Goal: Task Accomplishment & Management: Manage account settings

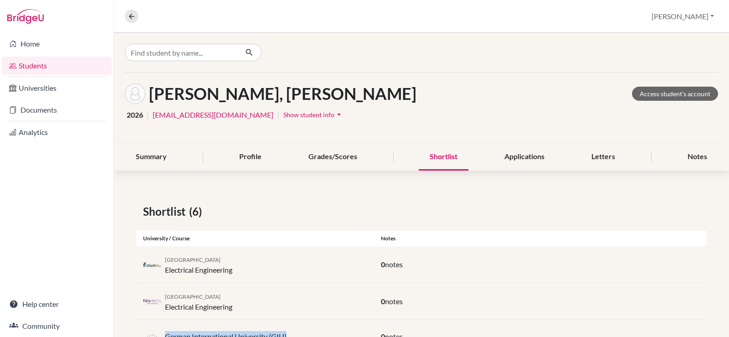
scroll to position [145, 0]
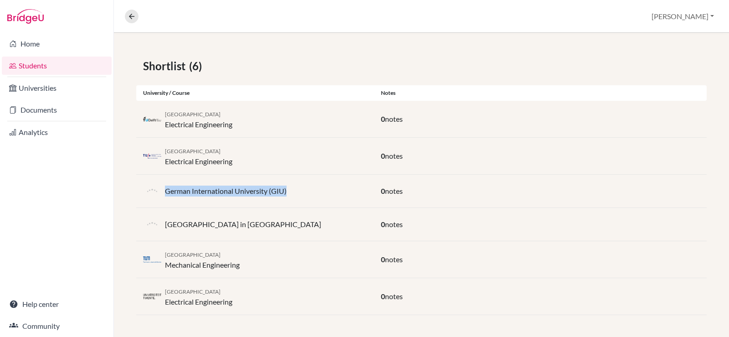
click at [34, 68] on link "Students" at bounding box center [57, 65] width 110 height 18
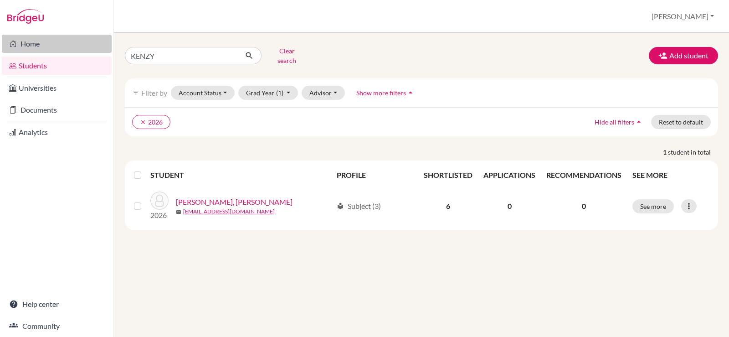
drag, startPoint x: 0, startPoint y: 0, endPoint x: 77, endPoint y: 44, distance: 88.5
click at [77, 44] on div "Home Students Universities Documents Analytics Help center Community Students o…" at bounding box center [364, 168] width 729 height 337
type input "merve"
click button "submit" at bounding box center [249, 55] width 24 height 17
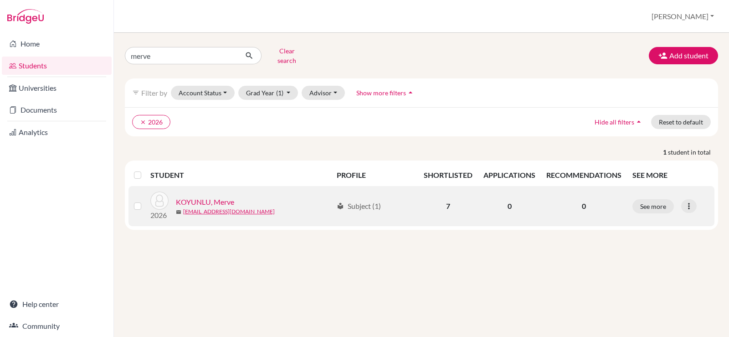
click at [209, 196] on link "KOYUNLU, Merve" at bounding box center [205, 201] width 58 height 11
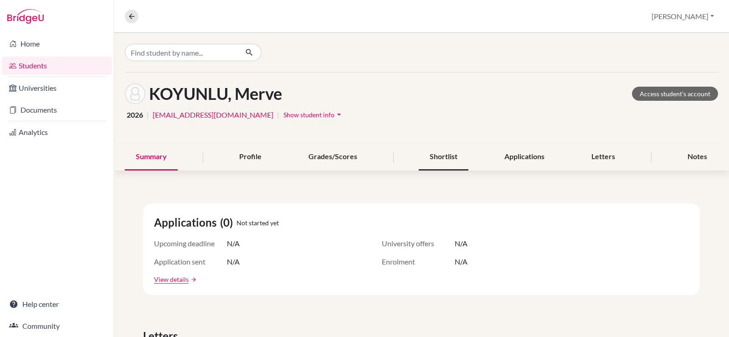
click at [444, 162] on div "Shortlist" at bounding box center [444, 156] width 50 height 27
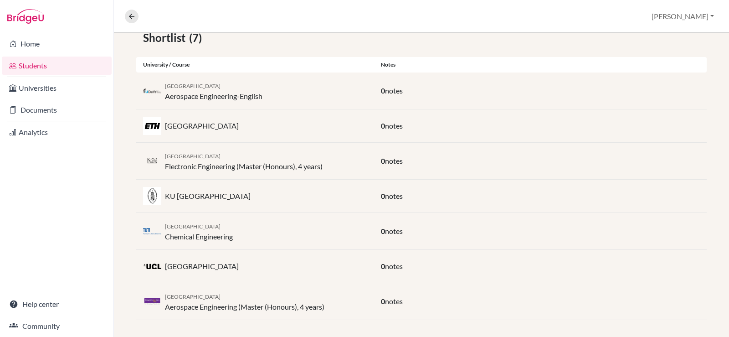
scroll to position [179, 0]
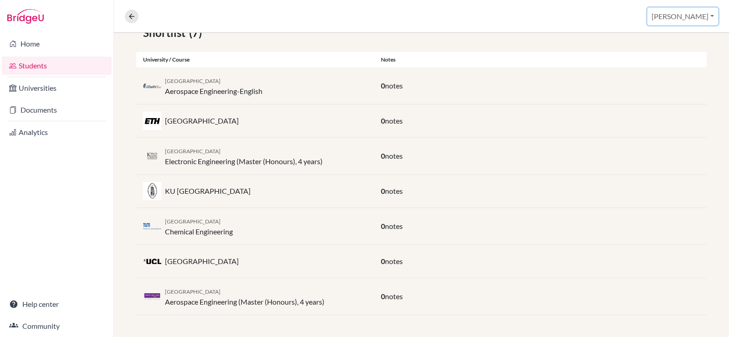
click at [714, 14] on button "[PERSON_NAME]" at bounding box center [682, 16] width 71 height 17
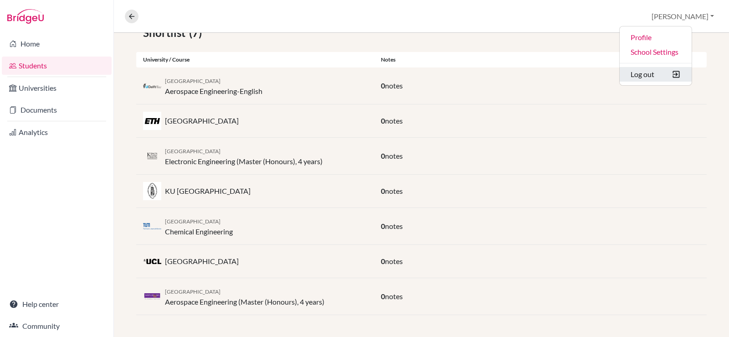
click at [668, 78] on button "Log out" at bounding box center [655, 74] width 72 height 15
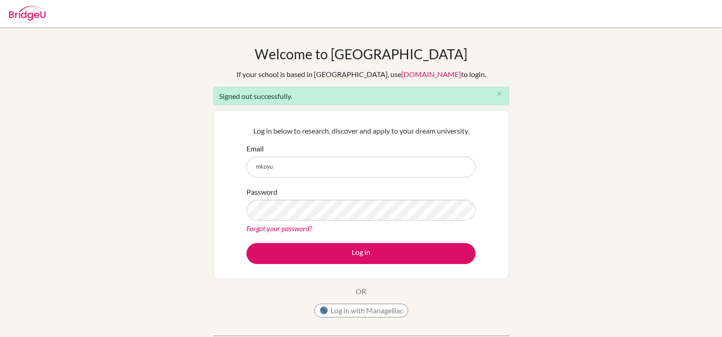
type input "[EMAIL_ADDRESS][DOMAIN_NAME]"
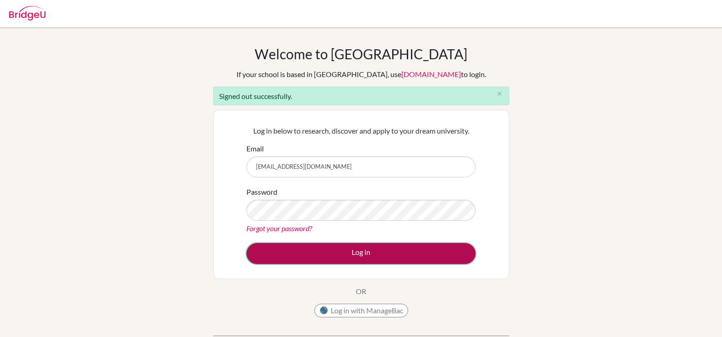
click at [291, 249] on button "Log in" at bounding box center [360, 253] width 229 height 21
